Goal: Check status

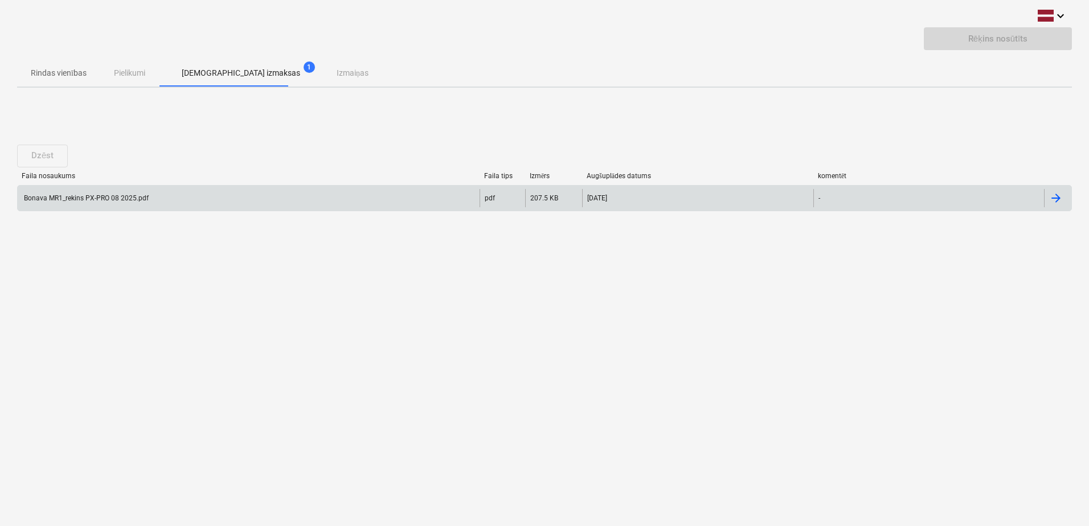
click at [78, 195] on div "Bonava MR1_rekins PX-PRO 08 2025.pdf" at bounding box center [85, 198] width 126 height 8
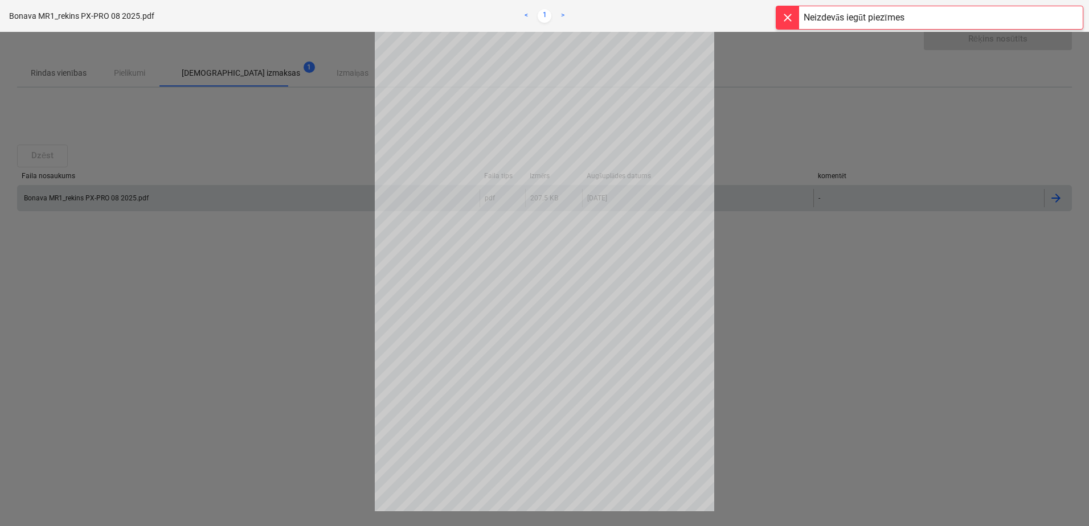
click at [789, 14] on div at bounding box center [787, 17] width 23 height 23
click at [263, 275] on div at bounding box center [544, 279] width 1089 height 494
click at [220, 76] on div at bounding box center [544, 279] width 1089 height 494
drag, startPoint x: 815, startPoint y: 173, endPoint x: 843, endPoint y: 170, distance: 28.0
click at [820, 173] on div at bounding box center [544, 279] width 1089 height 494
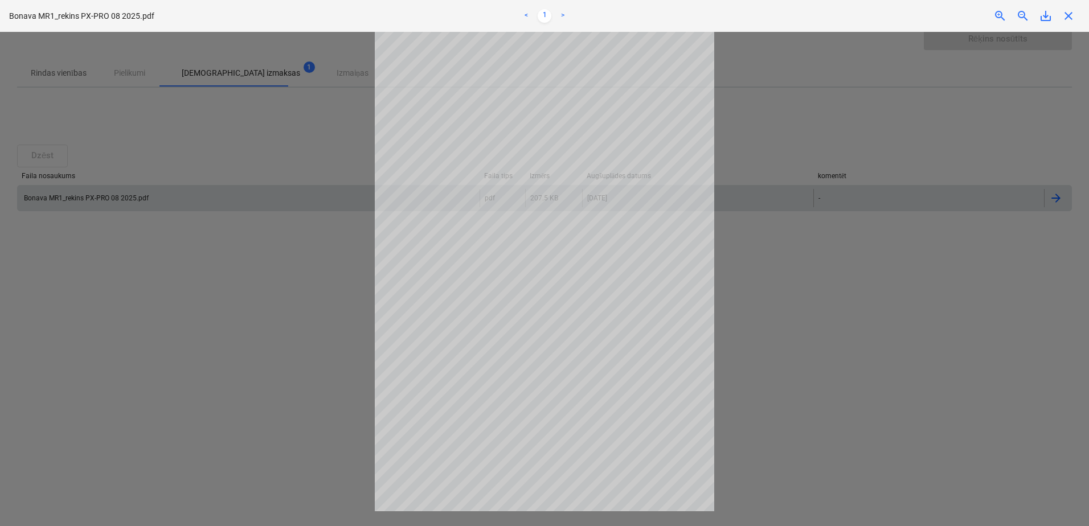
click at [1073, 14] on span "close" at bounding box center [1068, 16] width 14 height 14
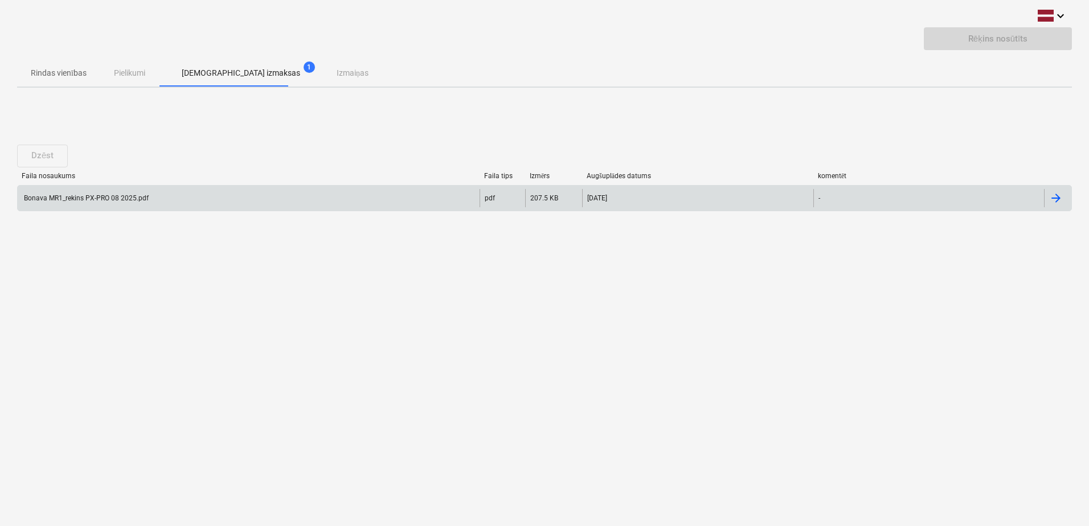
click at [120, 74] on div "Rindas vienības Pielikumi Apstiprinātas izmaksas 1 Izmaiņas" at bounding box center [544, 72] width 1055 height 27
click at [60, 71] on p "Rindas vienības" at bounding box center [59, 73] width 56 height 12
